Goal: Task Accomplishment & Management: Manage account settings

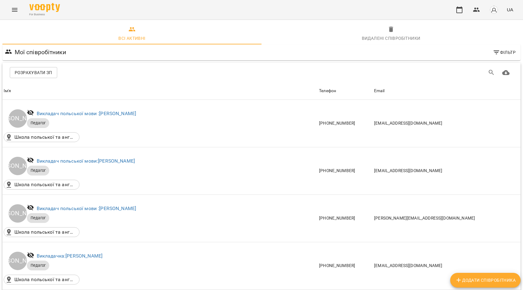
click at [17, 15] on button "Menu" at bounding box center [14, 9] width 15 height 15
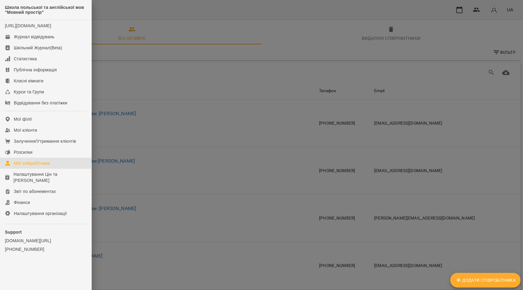
click at [141, 67] on div at bounding box center [261, 145] width 523 height 290
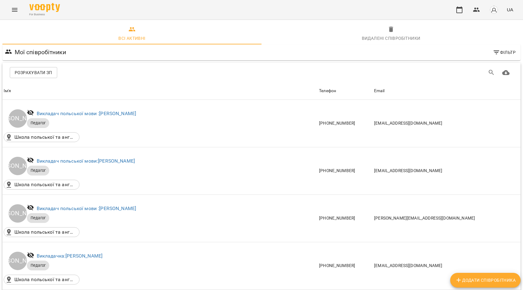
click at [11, 9] on button "Menu" at bounding box center [14, 9] width 15 height 15
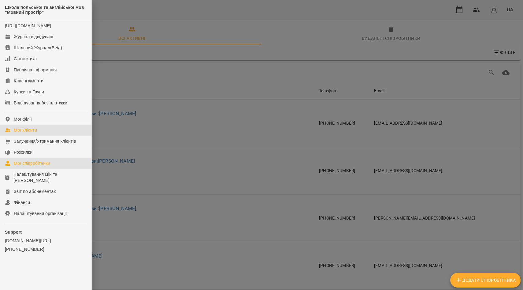
click at [24, 133] on div "Мої клієнти" at bounding box center [25, 130] width 23 height 6
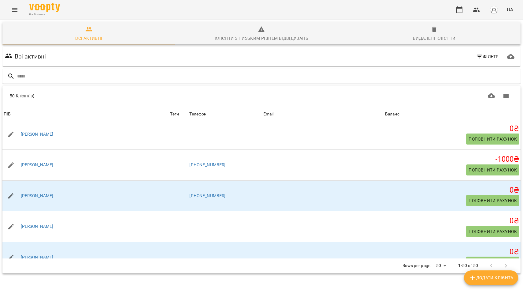
scroll to position [885, 0]
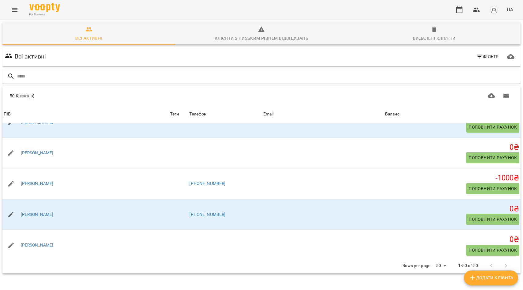
scroll to position [875, 0]
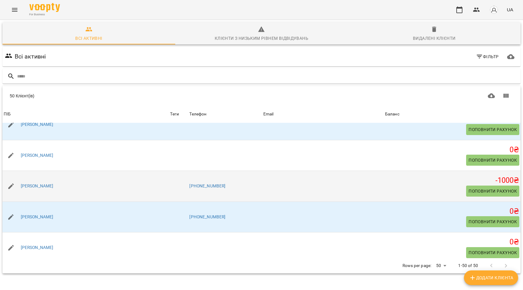
click at [68, 194] on div "[PERSON_NAME]" at bounding box center [85, 185] width 166 height 17
click at [73, 185] on div "Мудрицька Аліна" at bounding box center [85, 185] width 166 height 17
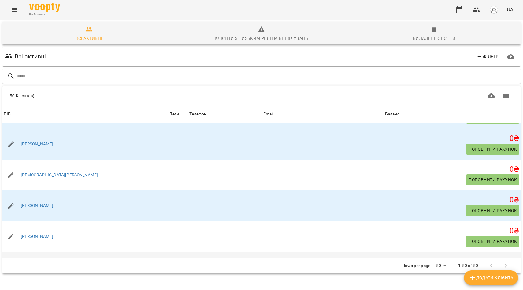
scroll to position [675, 0]
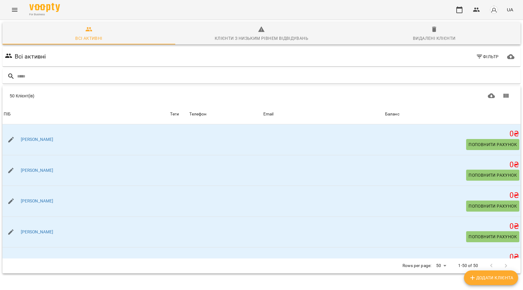
click at [12, 7] on icon "Menu" at bounding box center [14, 9] width 7 height 7
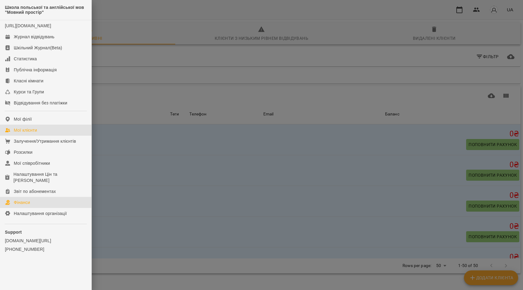
click at [39, 199] on link "Фінанси" at bounding box center [45, 202] width 91 height 11
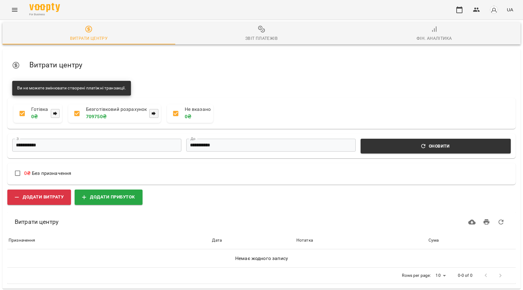
scroll to position [3, 0]
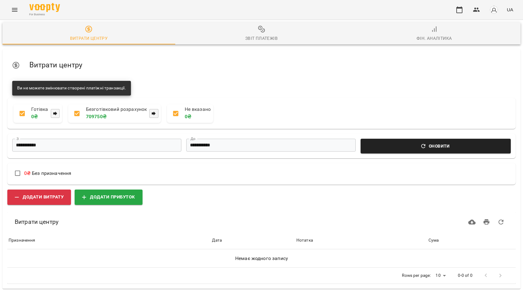
click at [393, 144] on span "Оновити" at bounding box center [435, 145] width 143 height 7
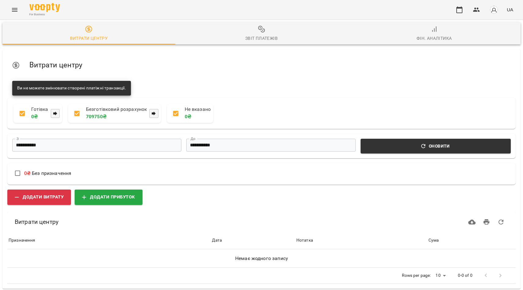
click at [128, 150] on input "**********" at bounding box center [96, 145] width 169 height 13
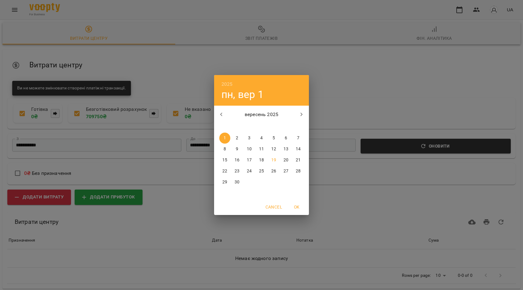
click at [244, 72] on div "2025 пн, вер 1 вересень 2025 пн вт ср чт пт сб нд 1 2 3 4 5 6 7 8 9 10 11 12 13…" at bounding box center [261, 145] width 523 height 290
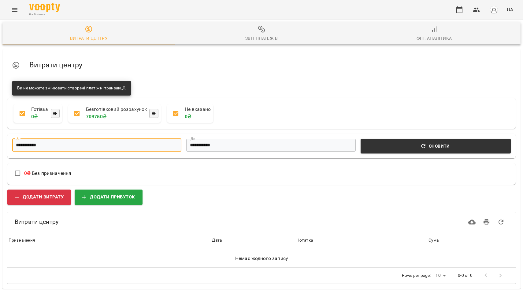
scroll to position [3, 0]
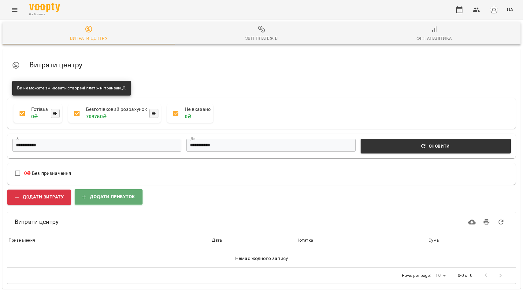
click at [100, 194] on span "Додати прибуток" at bounding box center [108, 197] width 53 height 8
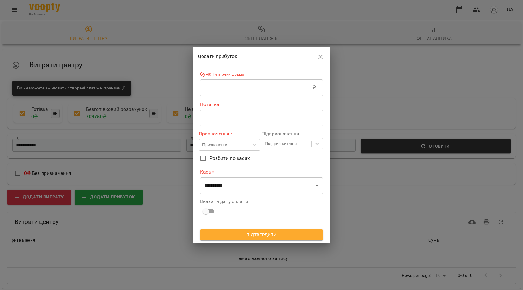
click at [319, 54] on icon "button" at bounding box center [320, 56] width 7 height 7
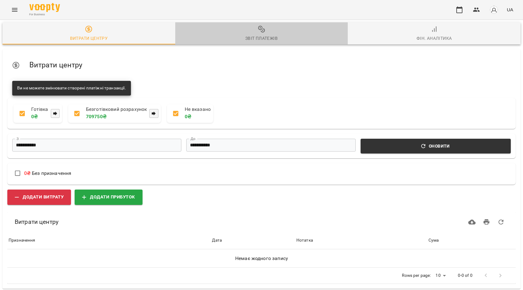
click at [266, 35] on div "Звіт платежів" at bounding box center [261, 38] width 32 height 7
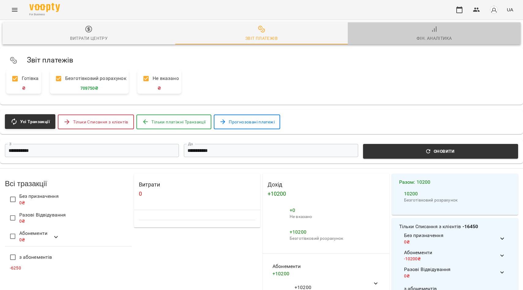
click at [440, 30] on span "Фін. Аналітика" at bounding box center [435, 33] width 166 height 17
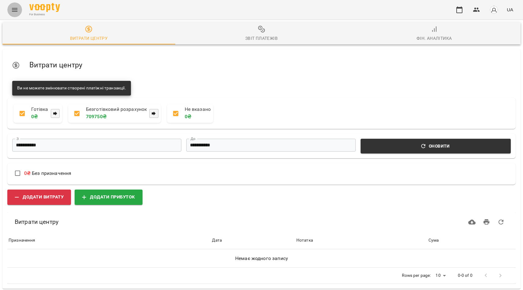
click at [19, 6] on button "Menu" at bounding box center [14, 9] width 15 height 15
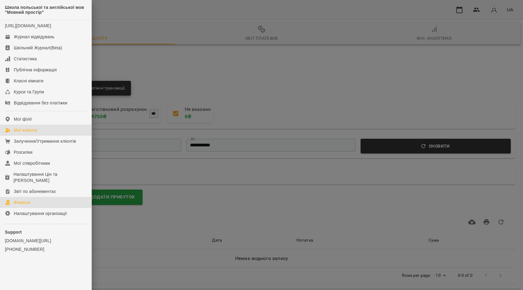
click at [24, 133] on div "Мої клієнти" at bounding box center [25, 130] width 23 height 6
